Goal: Task Accomplishment & Management: Manage account settings

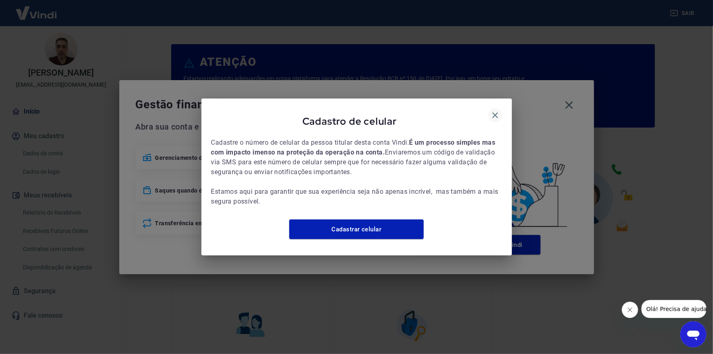
click at [492, 114] on icon "button" at bounding box center [495, 115] width 10 height 10
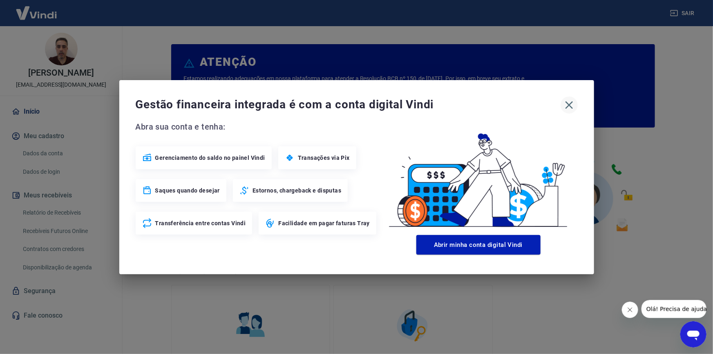
click at [570, 107] on icon "button" at bounding box center [569, 104] width 13 height 13
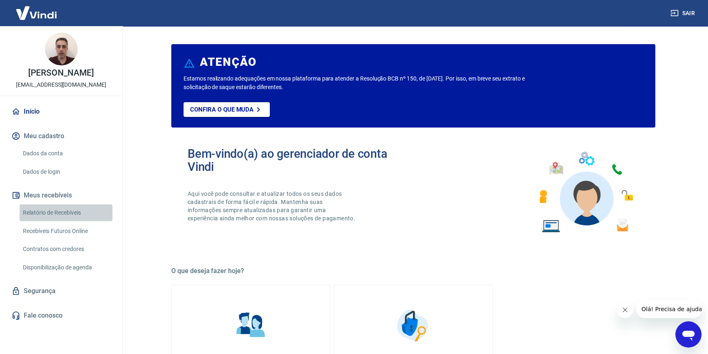
click at [63, 220] on link "Relatório de Recebíveis" at bounding box center [66, 212] width 93 height 17
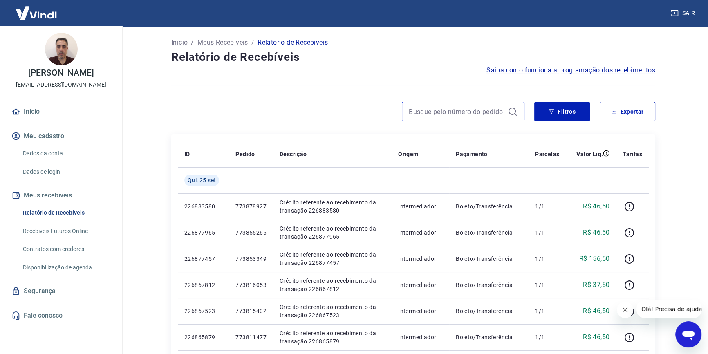
click at [435, 107] on input at bounding box center [457, 111] width 96 height 12
paste input "755951205"
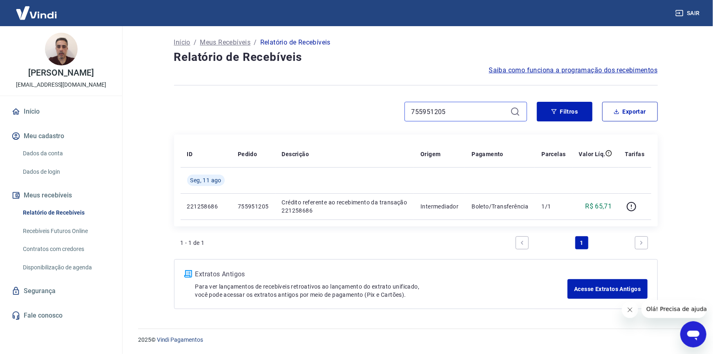
click at [452, 110] on input "755951205" at bounding box center [459, 111] width 96 height 12
paste input "27619"
click at [462, 112] on input "755927619" at bounding box center [459, 111] width 96 height 12
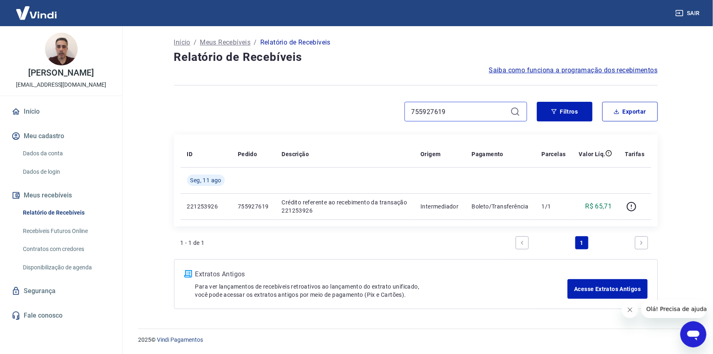
click at [462, 112] on input "755927619" at bounding box center [459, 111] width 96 height 12
click at [514, 113] on icon at bounding box center [515, 112] width 10 height 10
click at [515, 110] on icon at bounding box center [515, 112] width 10 height 10
click at [454, 107] on input "755927619" at bounding box center [459, 111] width 96 height 12
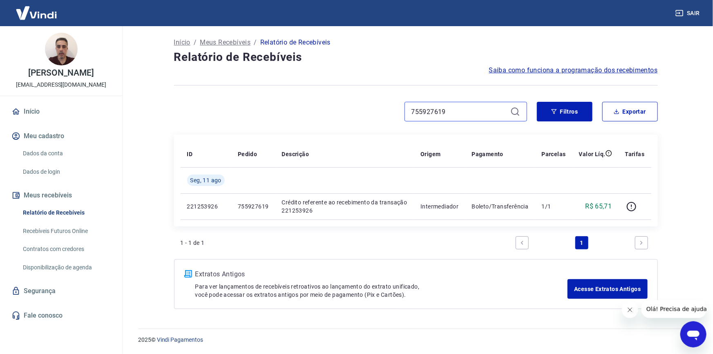
click at [454, 107] on input "755927619" at bounding box center [459, 111] width 96 height 12
paste input "43309947"
type input "743309947"
click at [515, 113] on icon at bounding box center [515, 112] width 10 height 10
click at [502, 110] on input "743309947" at bounding box center [459, 111] width 96 height 12
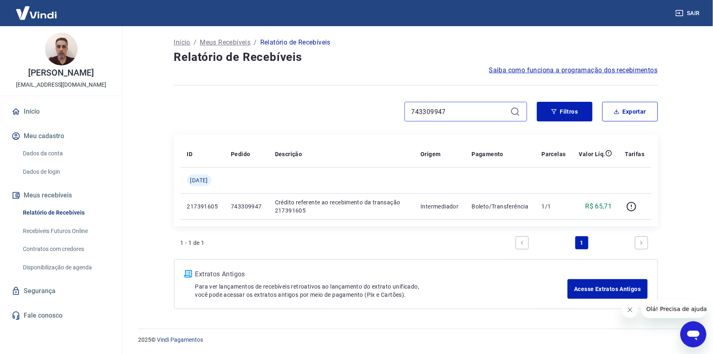
click at [502, 110] on input "743309947" at bounding box center [459, 111] width 96 height 12
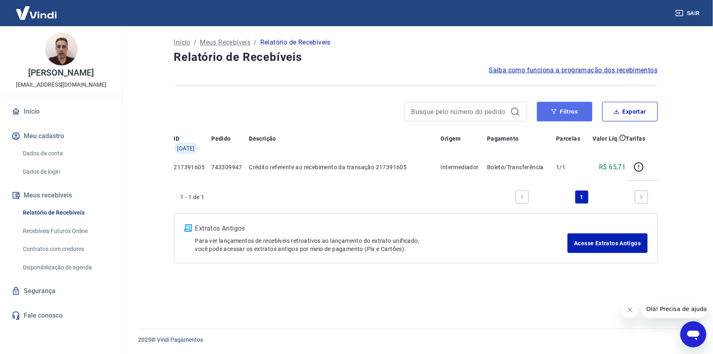
click at [546, 103] on button "Filtros" at bounding box center [565, 112] width 56 height 20
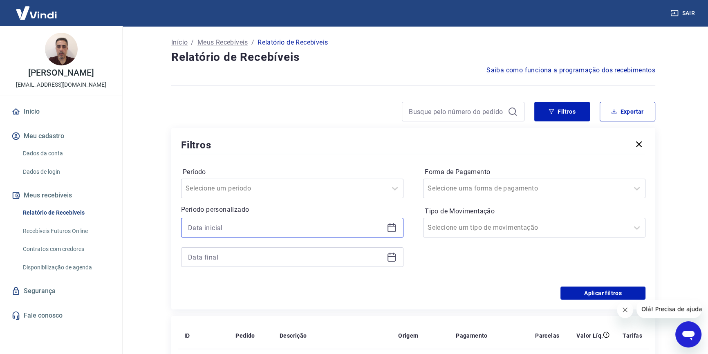
click at [228, 227] on input at bounding box center [285, 227] width 195 height 12
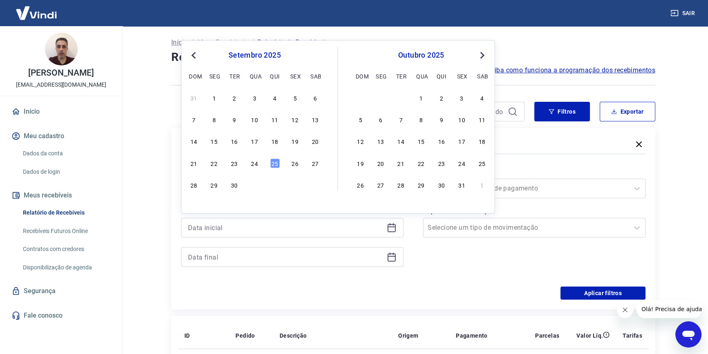
click at [195, 57] on span "Previous Month" at bounding box center [195, 54] width 0 height 9
click at [274, 119] on div "7" at bounding box center [275, 120] width 10 height 10
type input "[DATE]"
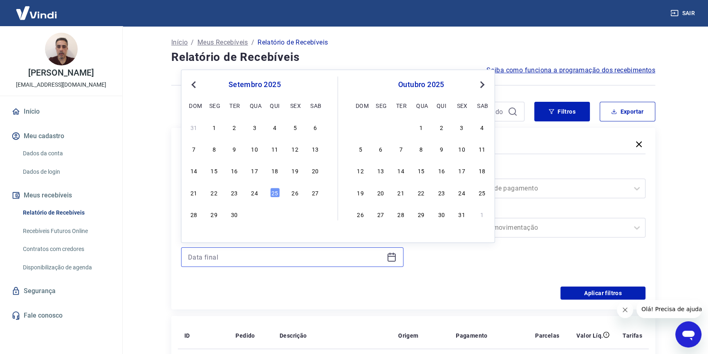
click at [200, 256] on input at bounding box center [285, 257] width 195 height 12
click at [195, 84] on span "Previous Month" at bounding box center [195, 84] width 0 height 9
click at [211, 172] on div "11" at bounding box center [214, 171] width 10 height 10
type input "[DATE]"
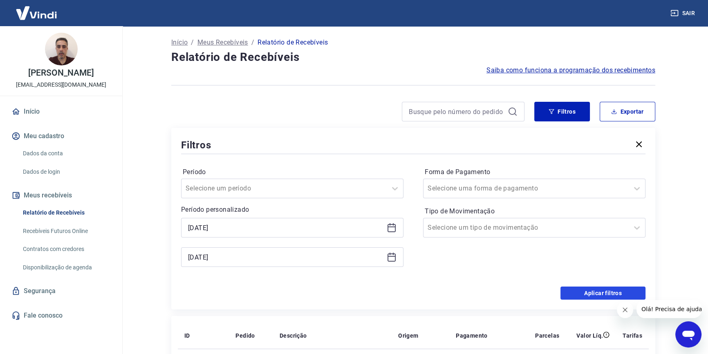
drag, startPoint x: 587, startPoint y: 295, endPoint x: 586, endPoint y: 290, distance: 5.5
click at [588, 295] on button "Aplicar filtros" at bounding box center [602, 292] width 85 height 13
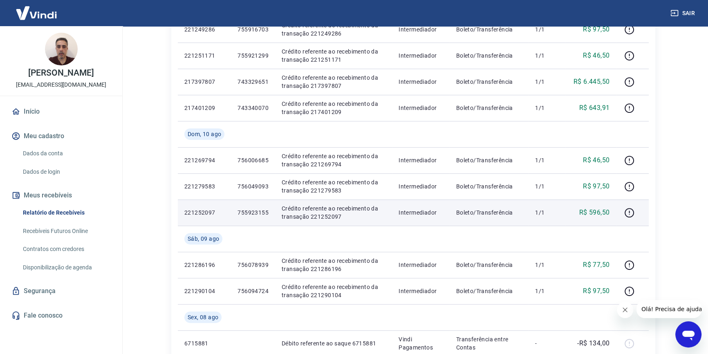
scroll to position [483, 0]
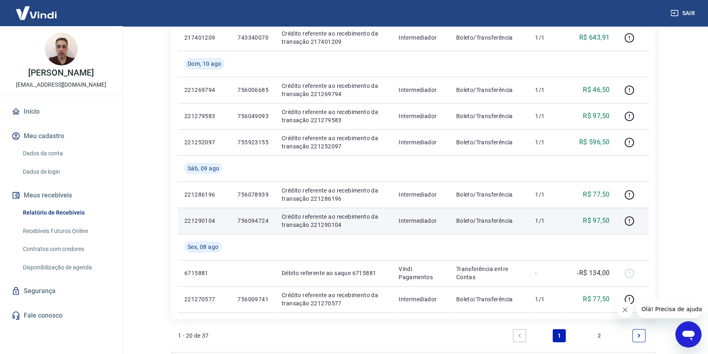
click at [257, 220] on p "756094724" at bounding box center [252, 221] width 31 height 8
copy p "756094724"
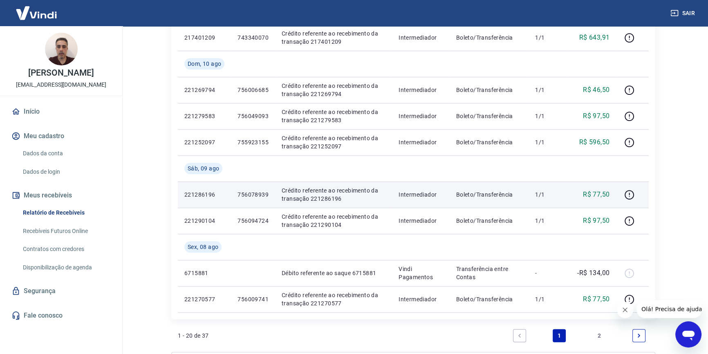
click at [262, 192] on p "756078939" at bounding box center [252, 194] width 31 height 8
copy p "756078939"
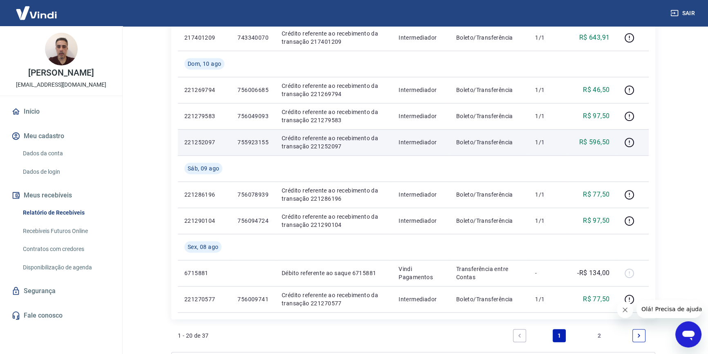
click at [258, 147] on td "755923155" at bounding box center [253, 142] width 44 height 26
click at [258, 142] on p "755923155" at bounding box center [252, 142] width 31 height 8
copy p "755923155"
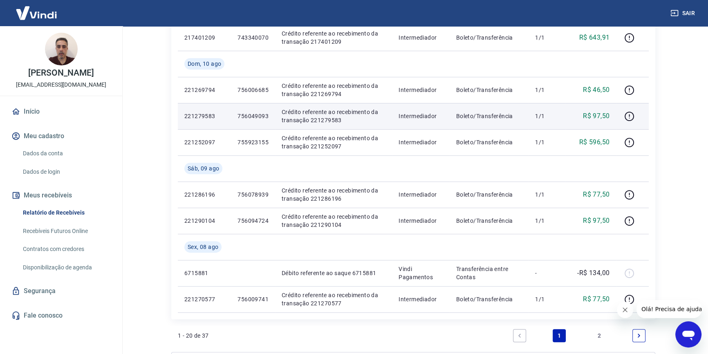
click at [252, 114] on p "756049093" at bounding box center [252, 116] width 31 height 8
copy p "756049093"
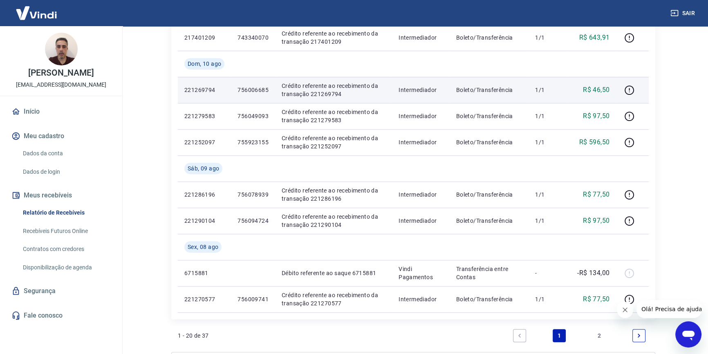
click at [253, 88] on p "756006685" at bounding box center [252, 90] width 31 height 8
copy p "756006685"
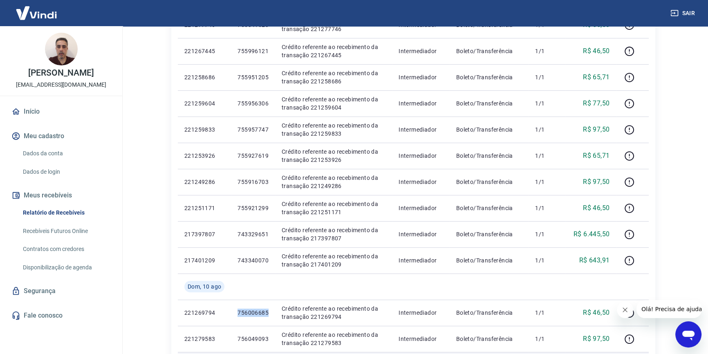
scroll to position [223, 0]
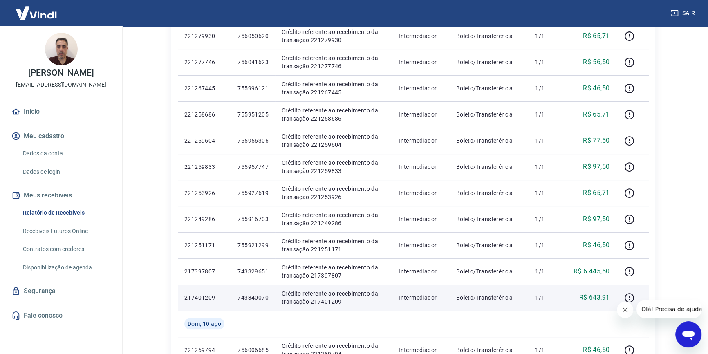
click at [257, 297] on p "743340070" at bounding box center [252, 297] width 31 height 8
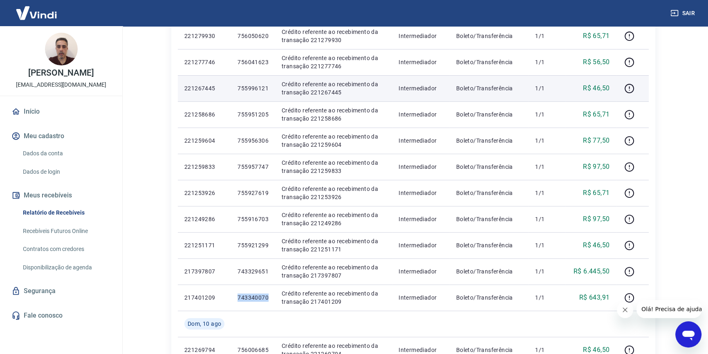
copy p "743340070"
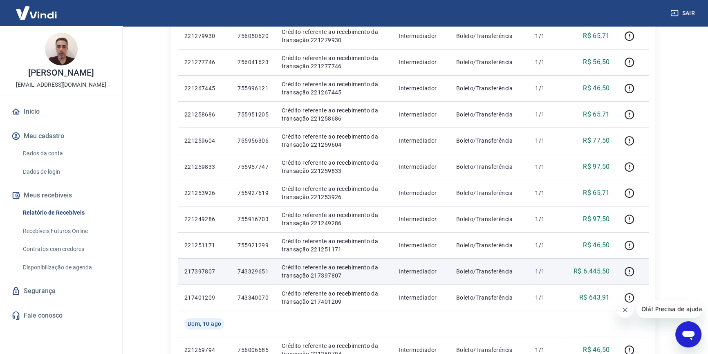
click at [257, 270] on p "743329651" at bounding box center [252, 271] width 31 height 8
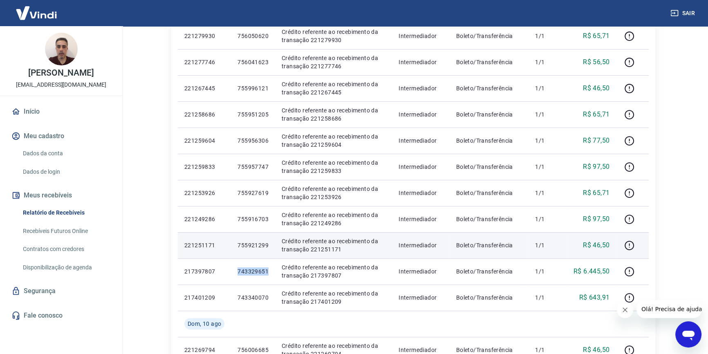
copy p "743329651"
click at [258, 247] on p "755921299" at bounding box center [252, 245] width 31 height 8
copy p "755921299"
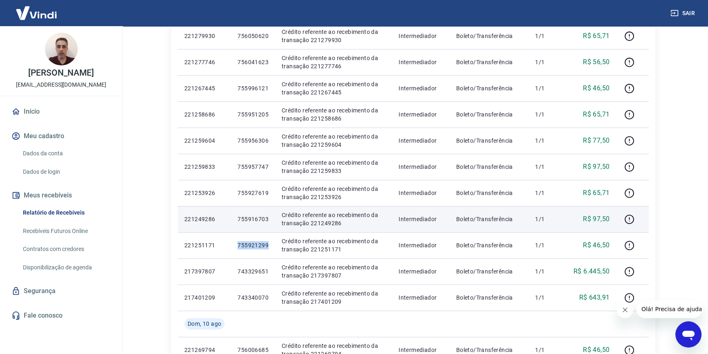
click at [259, 212] on td "755916703" at bounding box center [253, 219] width 44 height 26
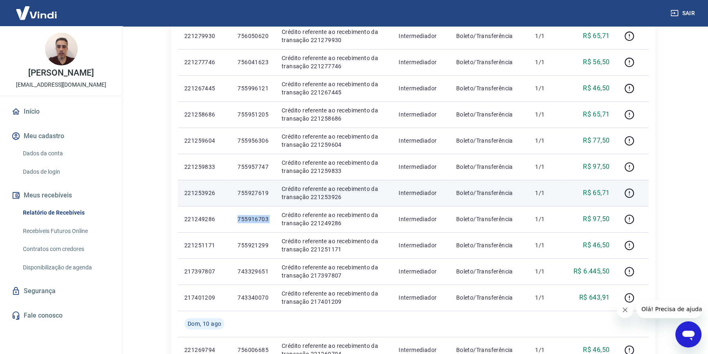
copy p "755916703"
click at [253, 193] on p "755927619" at bounding box center [252, 193] width 31 height 8
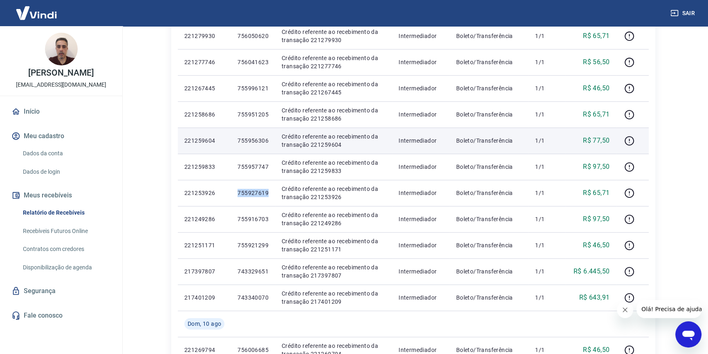
copy p "755927619"
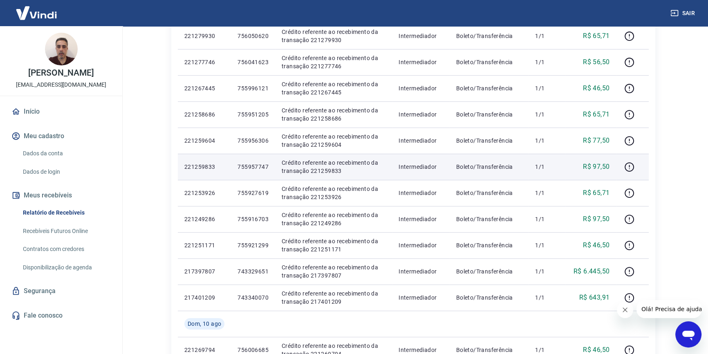
click at [263, 163] on p "755957747" at bounding box center [252, 167] width 31 height 8
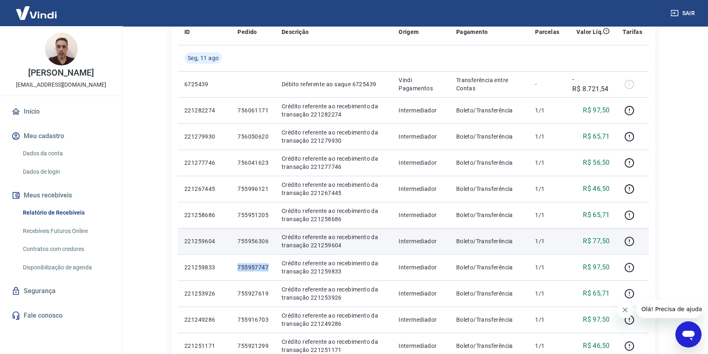
scroll to position [111, 0]
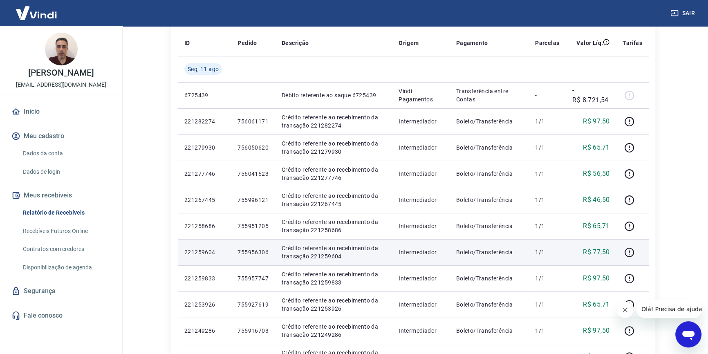
click at [245, 248] on p "755956306" at bounding box center [252, 252] width 31 height 8
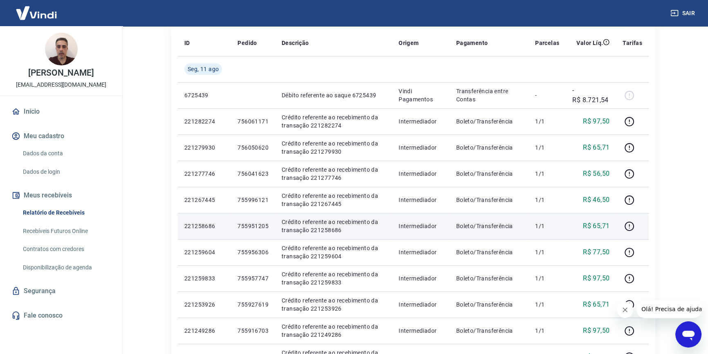
click at [257, 222] on p "755951205" at bounding box center [252, 226] width 31 height 8
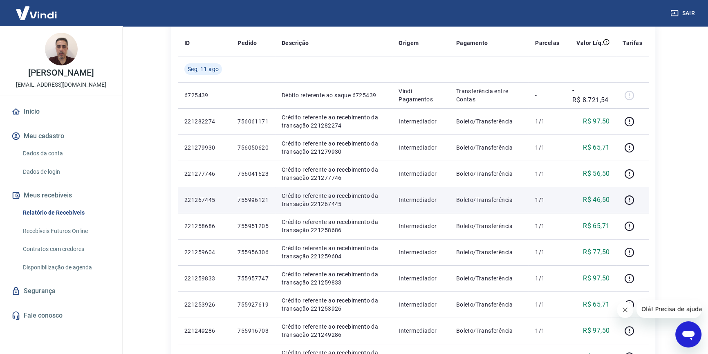
click at [261, 198] on p "755996121" at bounding box center [252, 200] width 31 height 8
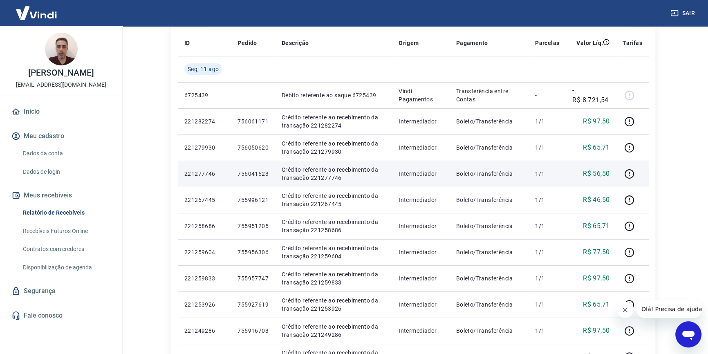
click at [260, 172] on p "756041623" at bounding box center [252, 174] width 31 height 8
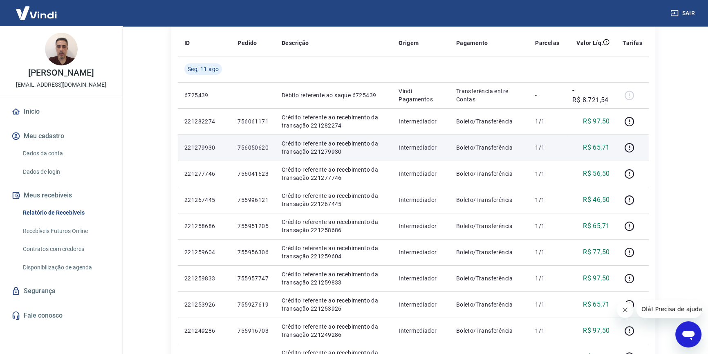
click at [263, 144] on p "756050620" at bounding box center [252, 147] width 31 height 8
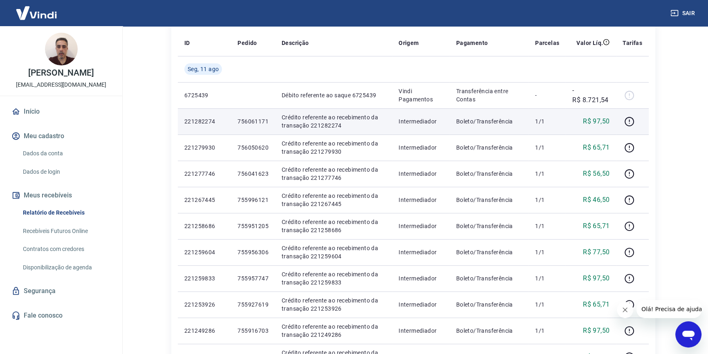
click at [256, 122] on p "756061171" at bounding box center [252, 121] width 31 height 8
